Goal: Transaction & Acquisition: Purchase product/service

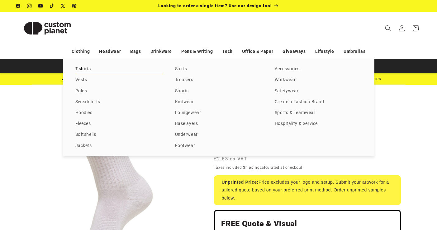
click at [83, 69] on link "T-shirts" at bounding box center [118, 69] width 87 height 8
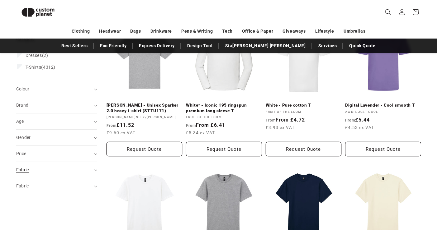
click at [35, 173] on div "Fabric (0)" at bounding box center [54, 170] width 76 height 7
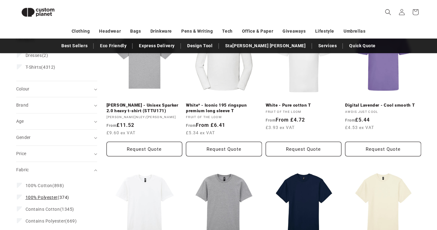
click at [35, 192] on label "100% Polyester (374) 100% Polyester (374 products)" at bounding box center [55, 198] width 76 height 12
click at [33, 184] on span "100% Cotton" at bounding box center [39, 185] width 27 height 5
click at [20, 195] on label "100% Polyester (374) 100% Polyester (374 products)" at bounding box center [55, 198] width 76 height 12
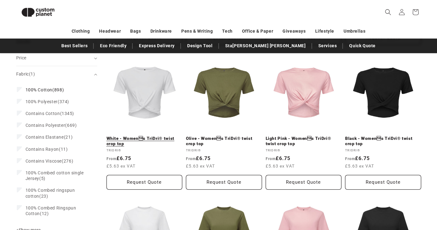
scroll to position [108, 0]
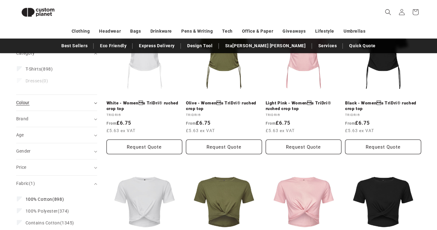
click at [48, 101] on div "Colour (0)" at bounding box center [54, 103] width 76 height 7
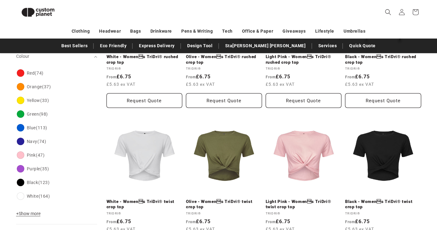
scroll to position [233, 0]
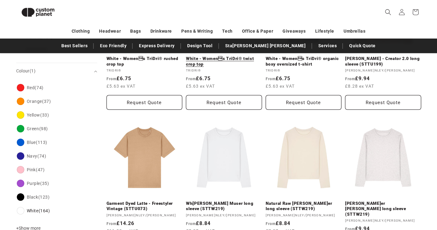
scroll to position [156, 0]
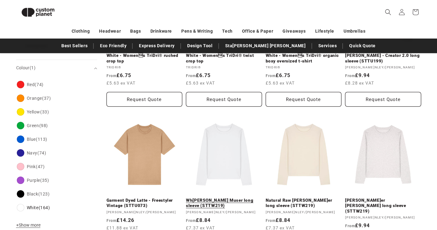
click at [235, 198] on link "White - Stella Muser long sleeve (STTW219)" at bounding box center [224, 203] width 76 height 11
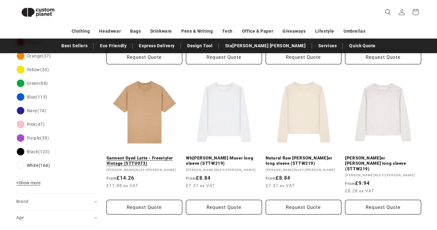
scroll to position [219, 0]
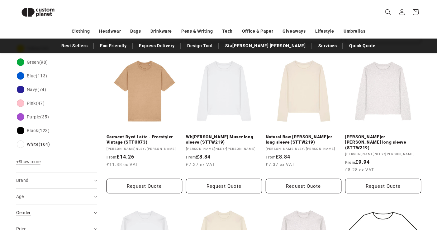
click at [66, 208] on summary "Gender (0)" at bounding box center [56, 213] width 81 height 16
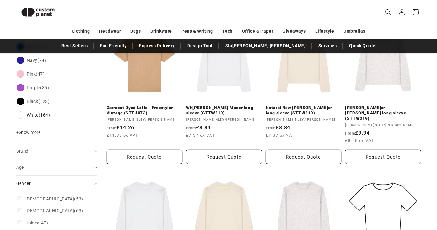
scroll to position [252, 0]
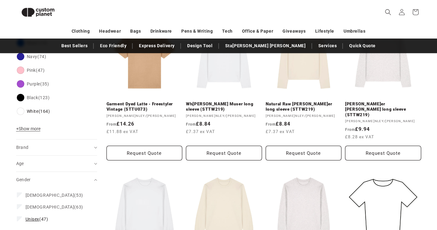
click at [39, 218] on span "Unisex" at bounding box center [33, 219] width 14 height 5
click at [35, 206] on span "Male" at bounding box center [50, 207] width 49 height 5
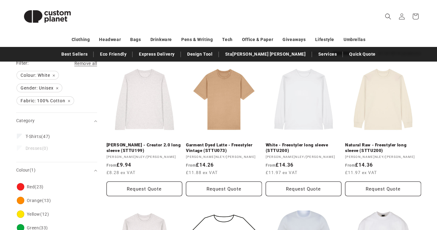
scroll to position [5, 0]
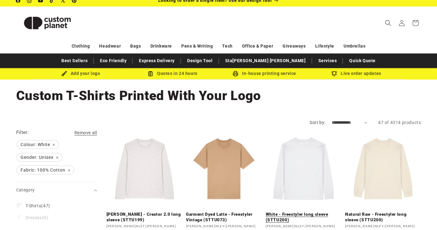
click at [294, 212] on link "White - Freestyler long sleeve (STTU200)" at bounding box center [304, 217] width 76 height 11
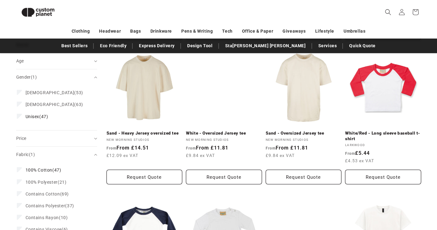
scroll to position [362, 0]
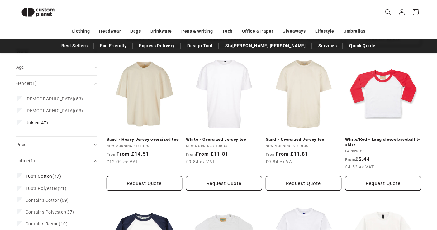
click at [224, 137] on link "White - Oversized Jersey tee" at bounding box center [224, 140] width 76 height 6
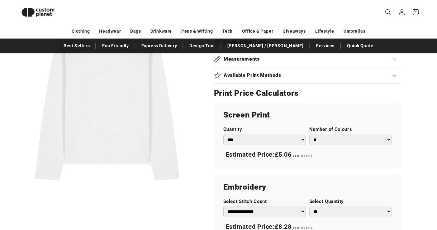
scroll to position [238, 0]
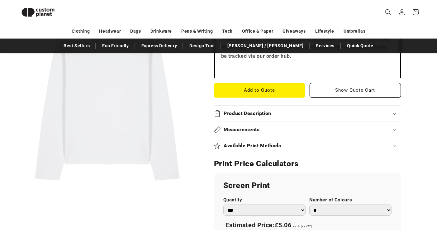
click at [241, 118] on summary "Product Description" at bounding box center [307, 114] width 187 height 16
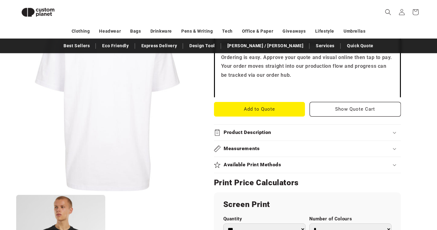
scroll to position [209, 0]
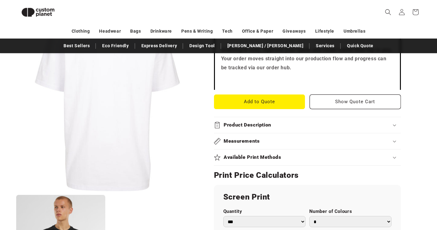
click at [282, 128] on div "Product Description" at bounding box center [307, 125] width 187 height 7
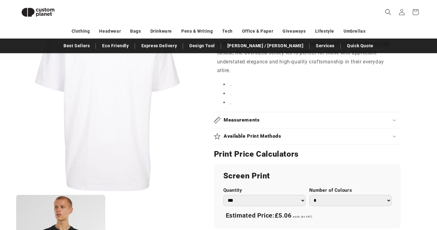
scroll to position [248, 0]
